Goal: Check status

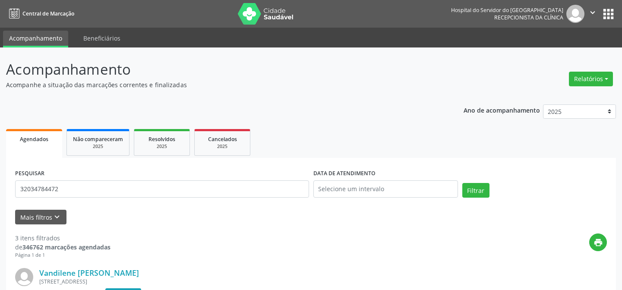
scroll to position [104, 0]
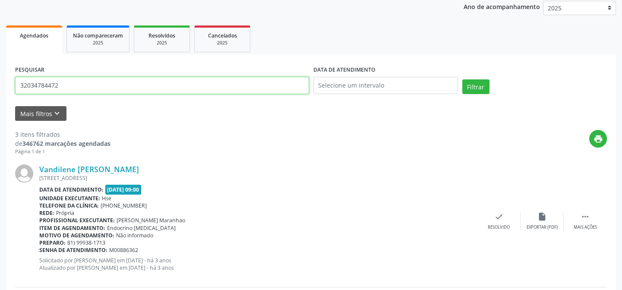
click at [66, 86] on input "32034784472" at bounding box center [162, 85] width 294 height 17
type input "3"
click at [462, 79] on button "Filtrar" at bounding box center [475, 86] width 27 height 15
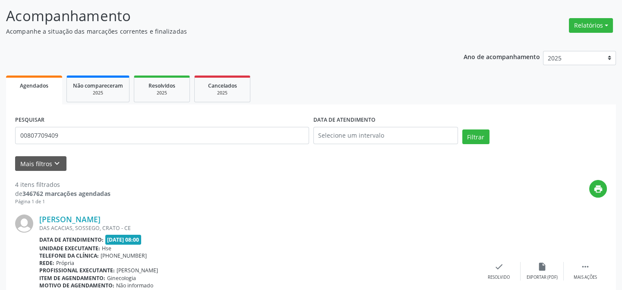
scroll to position [0, 0]
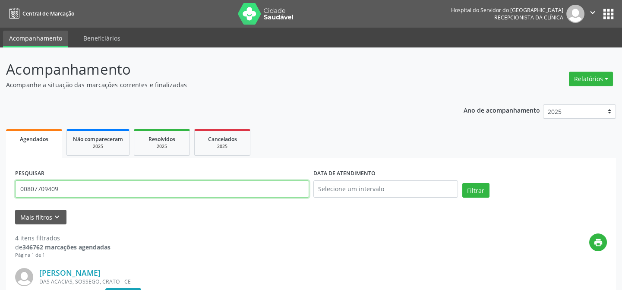
click at [75, 183] on input "00807709409" at bounding box center [162, 188] width 294 height 17
type input "0"
click at [462, 183] on button "Filtrar" at bounding box center [475, 190] width 27 height 15
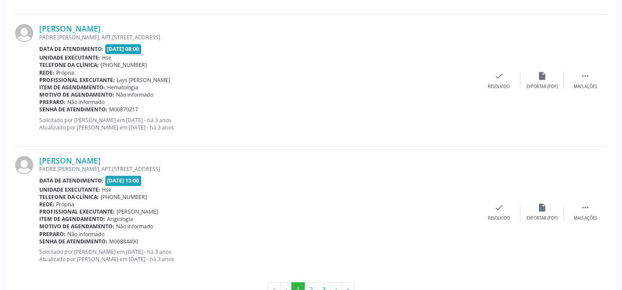
scroll to position [1983, 0]
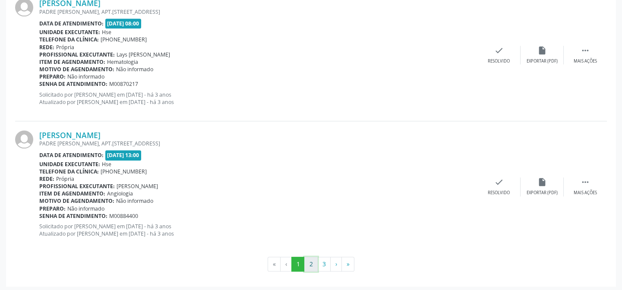
click at [306, 260] on button "2" at bounding box center [310, 264] width 13 height 15
click at [323, 262] on button "3" at bounding box center [323, 264] width 13 height 15
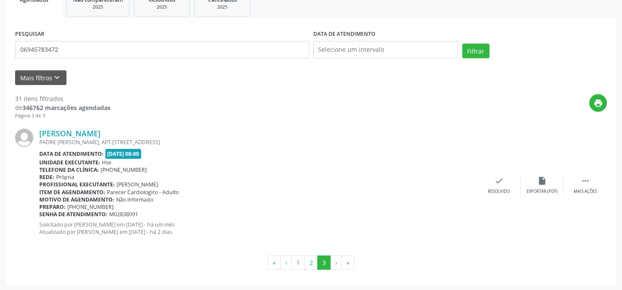
scroll to position [140, 0]
click at [311, 264] on button "2" at bounding box center [310, 262] width 13 height 15
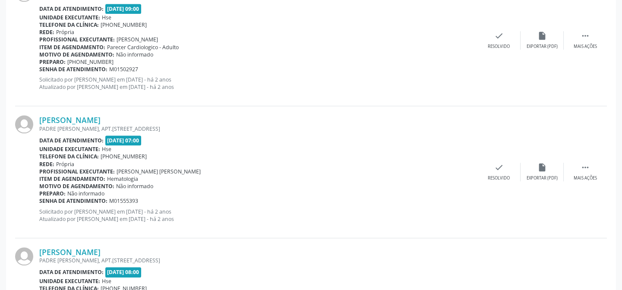
scroll to position [1983, 0]
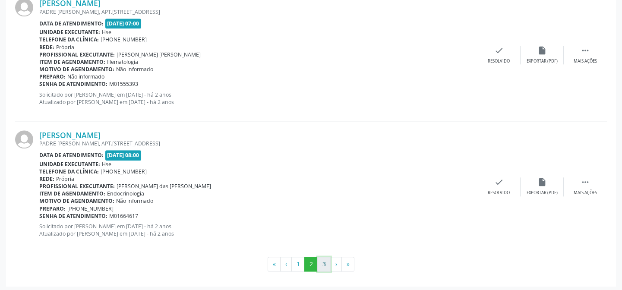
click at [325, 259] on button "3" at bounding box center [323, 264] width 13 height 15
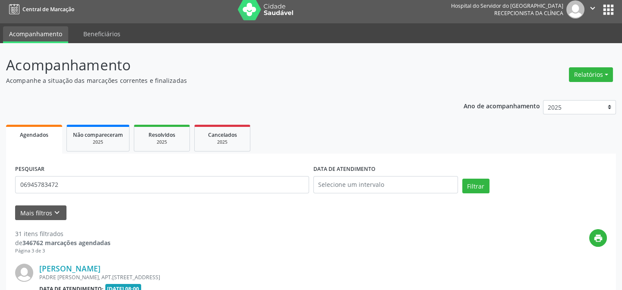
scroll to position [140, 0]
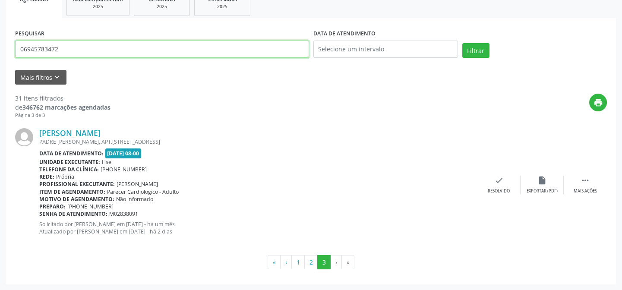
click at [68, 47] on input "06945783472" at bounding box center [162, 49] width 294 height 17
type input "0"
click at [462, 43] on button "Filtrar" at bounding box center [475, 50] width 27 height 15
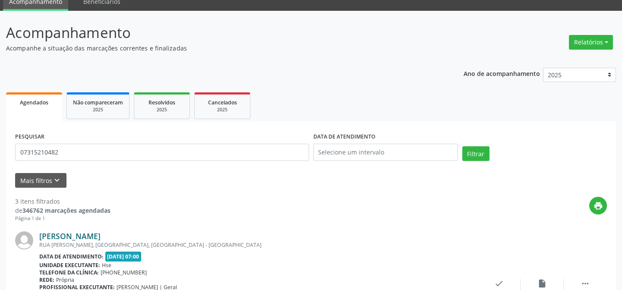
scroll to position [0, 0]
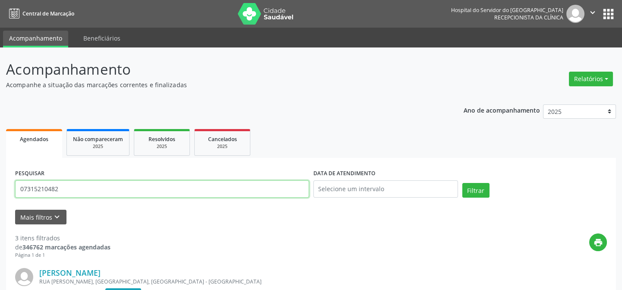
click at [60, 190] on input "07315210482" at bounding box center [162, 188] width 294 height 17
type input "0"
click at [462, 183] on button "Filtrar" at bounding box center [475, 190] width 27 height 15
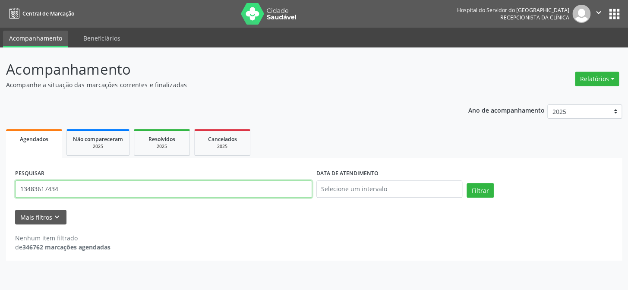
click at [76, 185] on input "13483617434" at bounding box center [163, 188] width 297 height 17
type input "1"
type input "[PERSON_NAME]"
click at [466, 183] on button "Filtrar" at bounding box center [479, 190] width 27 height 15
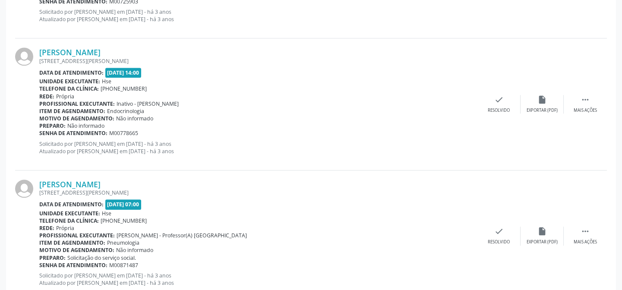
scroll to position [1983, 0]
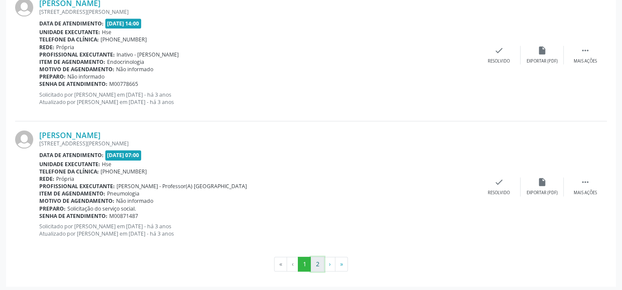
click at [318, 262] on button "2" at bounding box center [317, 264] width 13 height 15
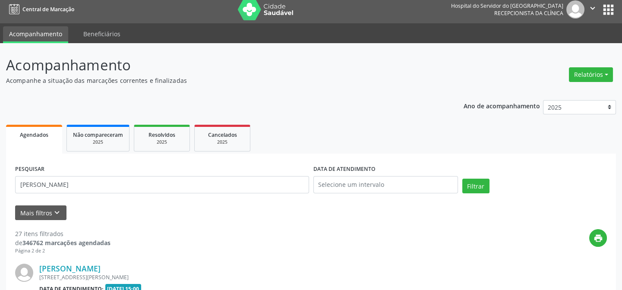
scroll to position [1588, 0]
